Goal: Check status: Check status

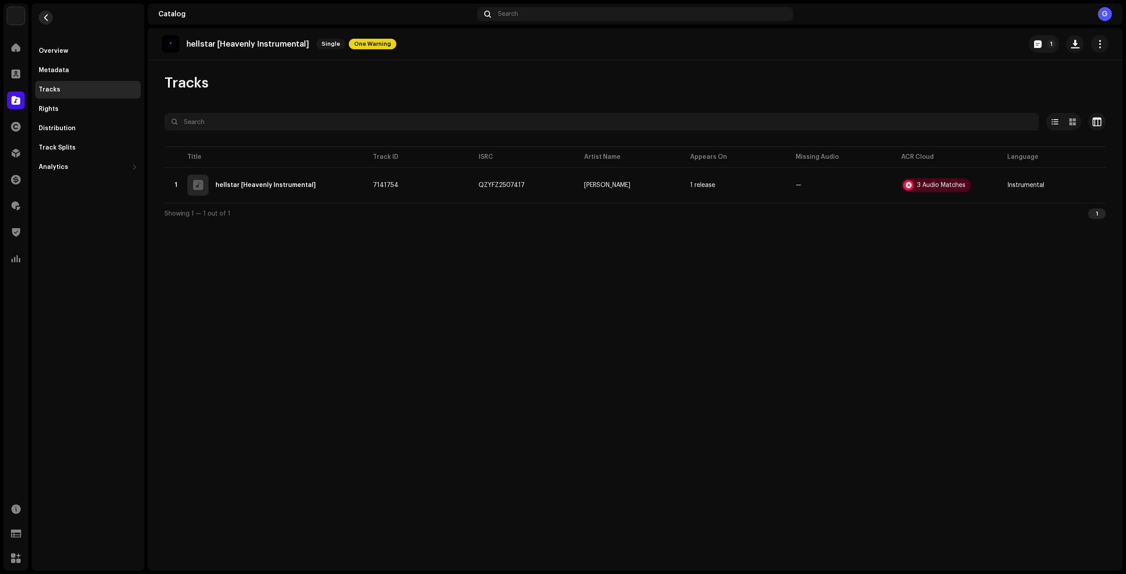
click at [44, 16] on span "button" at bounding box center [46, 17] width 7 height 7
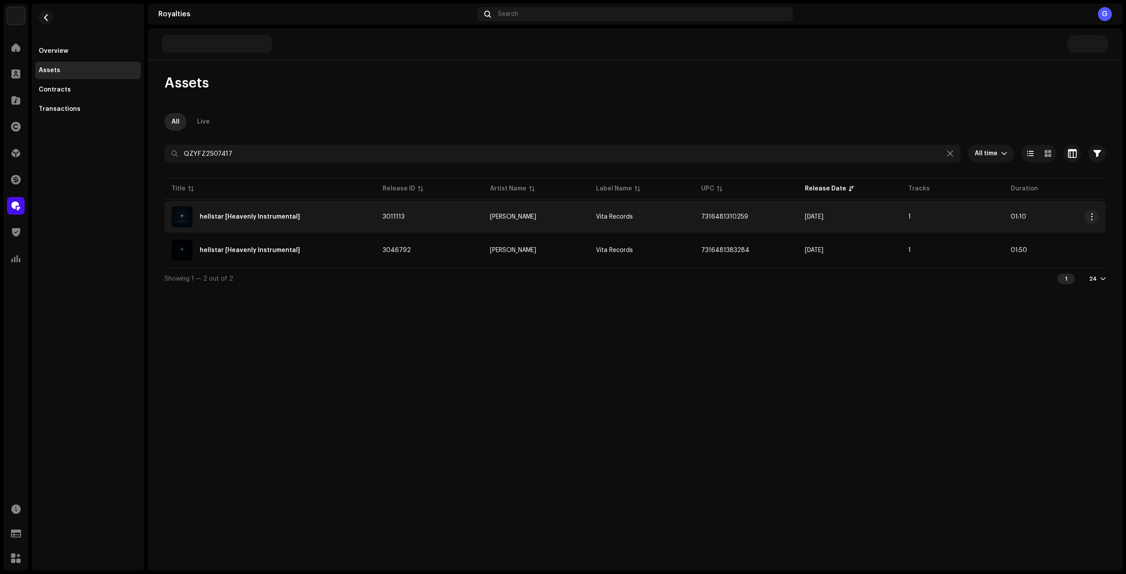
click at [339, 211] on div "hellstar [Heavenly Instrumental]" at bounding box center [270, 216] width 197 height 21
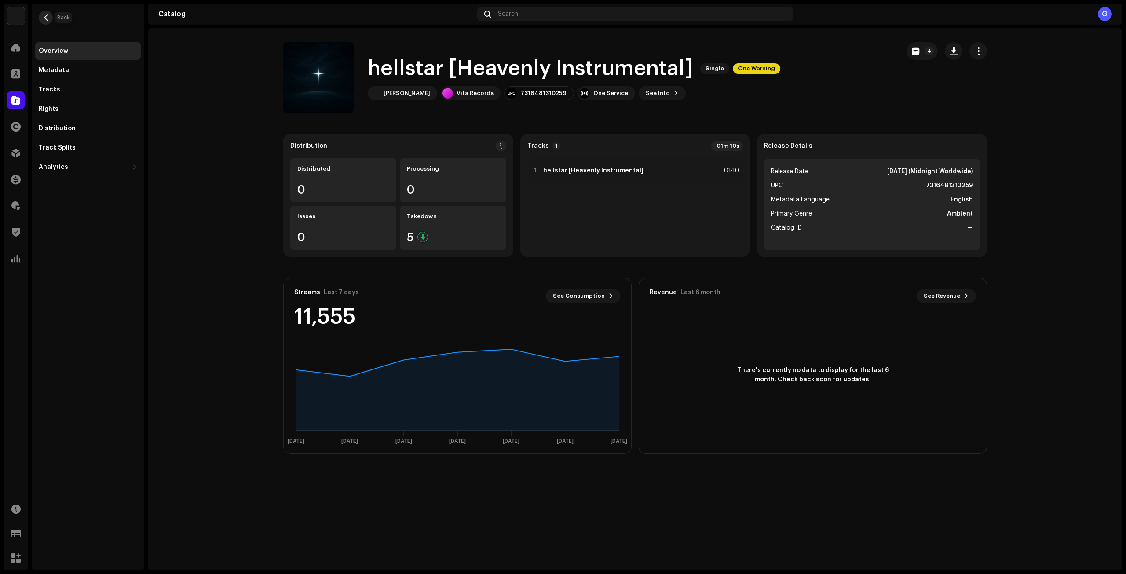
drag, startPoint x: 45, startPoint y: 14, endPoint x: 147, endPoint y: 77, distance: 118.9
click at [46, 14] on span "button" at bounding box center [46, 17] width 7 height 7
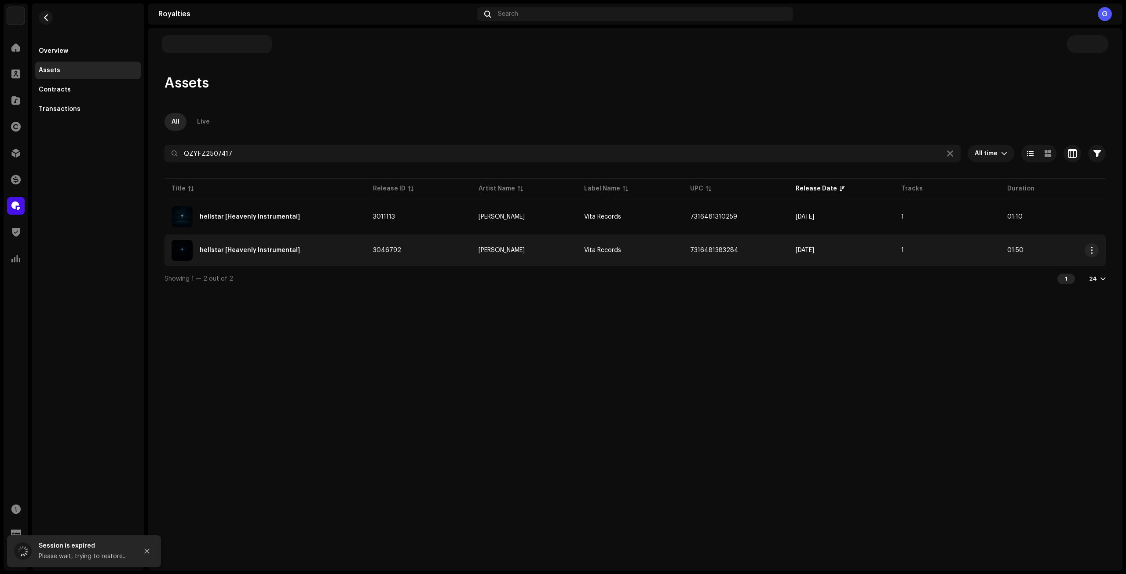
click at [352, 245] on div "hellstar [Heavenly Instrumental]" at bounding box center [265, 250] width 187 height 21
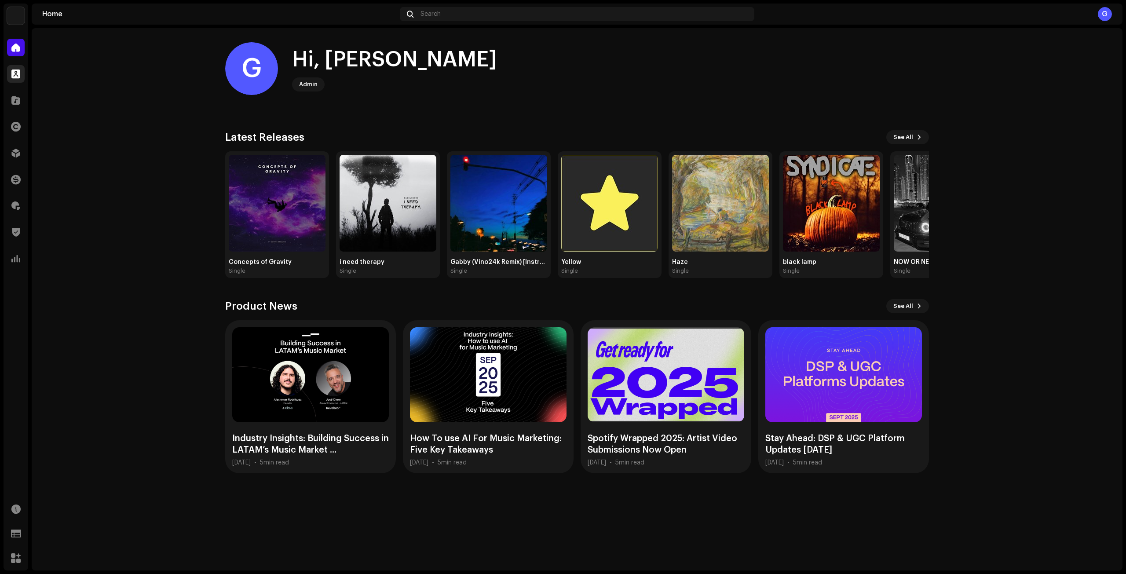
click at [11, 77] on div at bounding box center [16, 74] width 18 height 18
